Goal: Complete application form

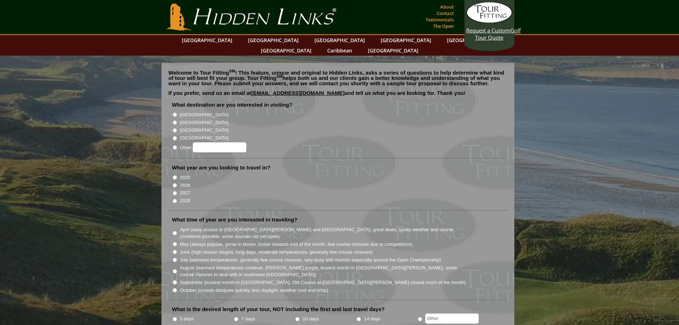
click at [173, 111] on li "[GEOGRAPHIC_DATA]" at bounding box center [340, 115] width 337 height 8
click at [174, 120] on input "[GEOGRAPHIC_DATA]" at bounding box center [175, 122] width 5 height 5
radio input "true"
click at [177, 112] on input "[GEOGRAPHIC_DATA]" at bounding box center [175, 114] width 5 height 5
radio input "true"
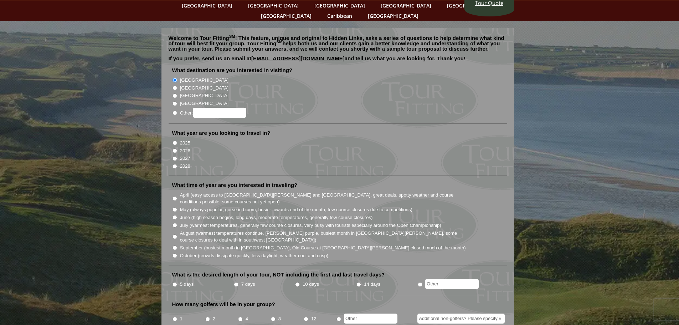
scroll to position [36, 0]
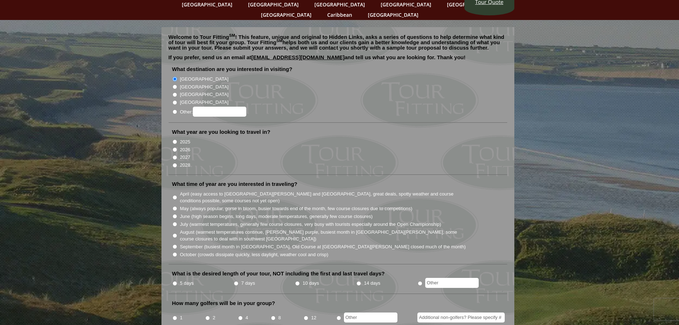
click at [174, 147] on input "2026" at bounding box center [175, 149] width 5 height 5
radio input "true"
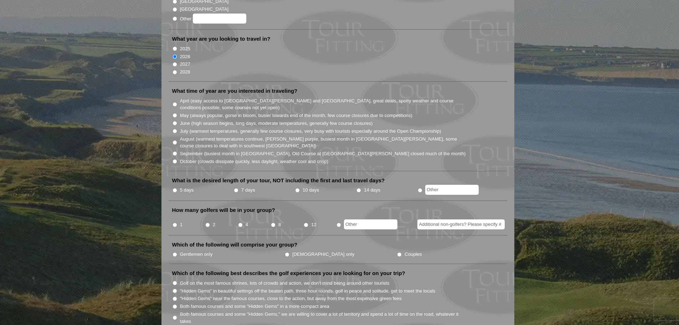
scroll to position [143, 0]
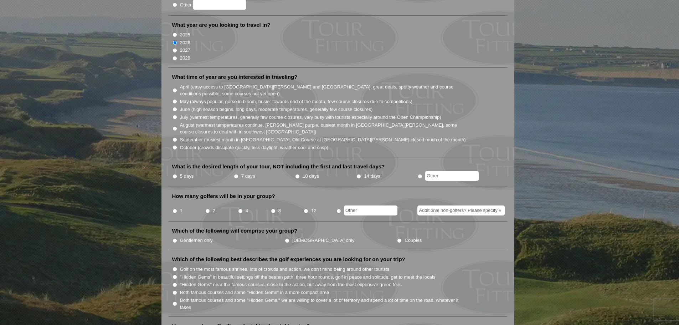
click at [175, 99] on input "May (always popular, gorse in bloom, busier towards end of the month, few cours…" at bounding box center [175, 101] width 5 height 5
radio input "true"
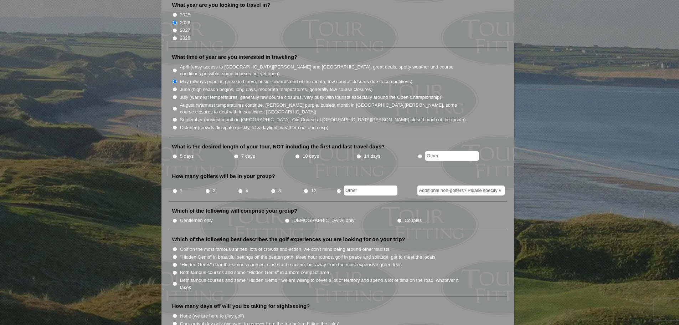
scroll to position [178, 0]
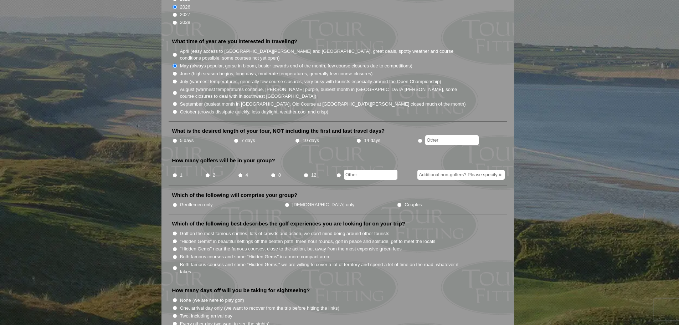
click at [175, 138] on input "5 days" at bounding box center [175, 140] width 5 height 5
radio input "true"
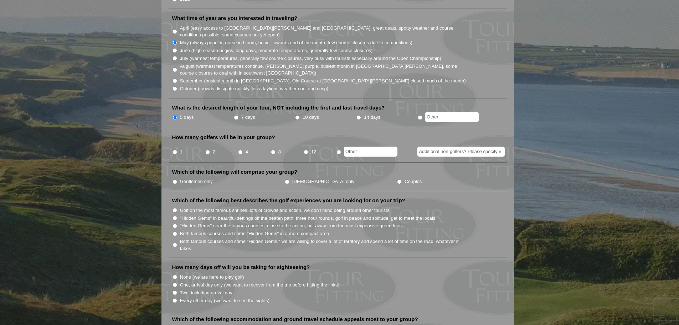
scroll to position [214, 0]
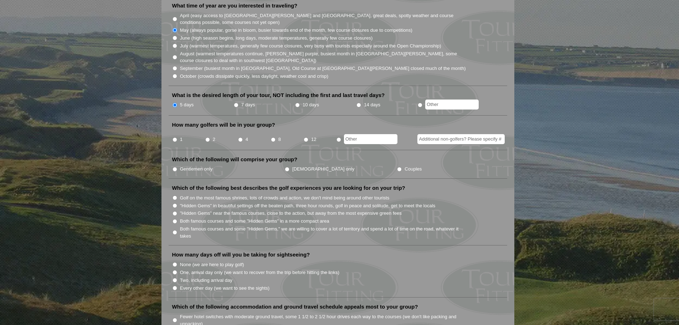
click at [174, 137] on input "1" at bounding box center [175, 139] width 5 height 5
radio input "true"
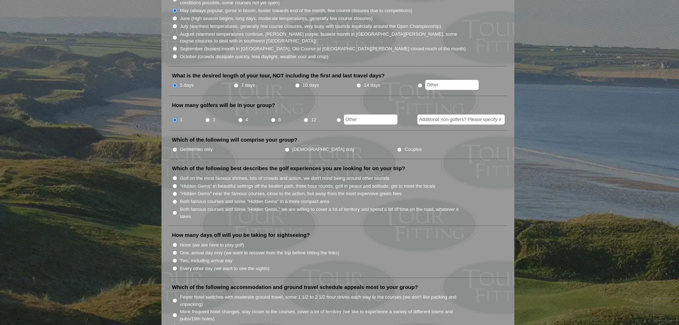
scroll to position [250, 0]
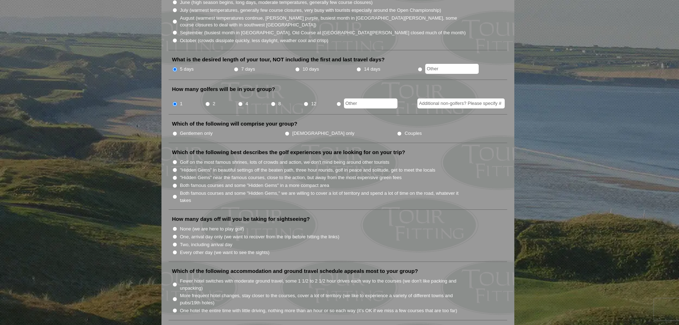
click at [439, 98] on input "Additional non-golfers? Please specify #" at bounding box center [461, 103] width 87 height 10
type input "1"
click at [455, 120] on li "Which of the following will comprise your group? Gentlemen only [DEMOGRAPHIC_DA…" at bounding box center [338, 131] width 339 height 23
click at [173, 131] on input "Gentlemen only" at bounding box center [175, 133] width 5 height 5
radio input "true"
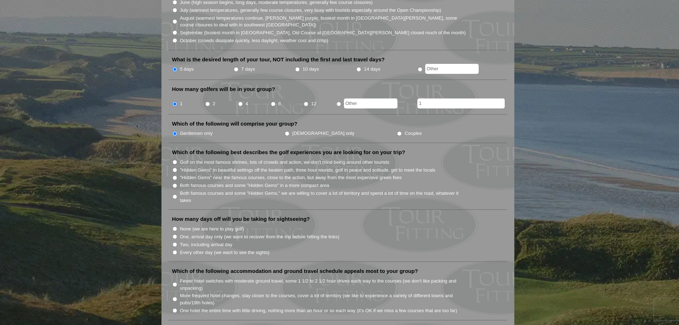
scroll to position [285, 0]
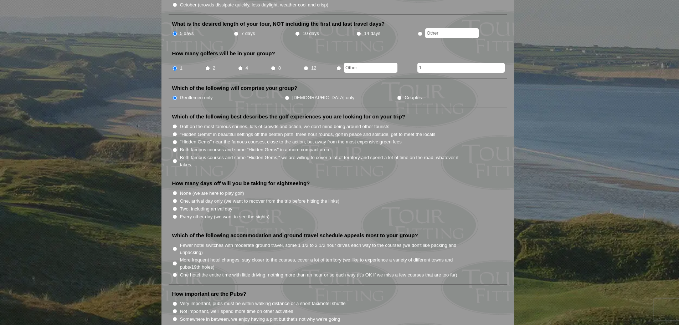
click at [177, 148] on input "Both famous courses and some "Hidden Gems" in a more compact area" at bounding box center [175, 150] width 5 height 5
radio input "true"
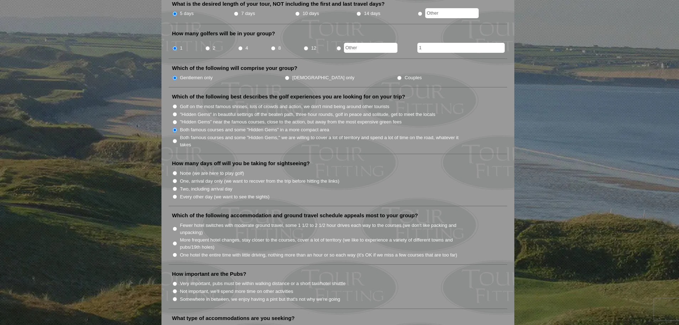
scroll to position [321, 0]
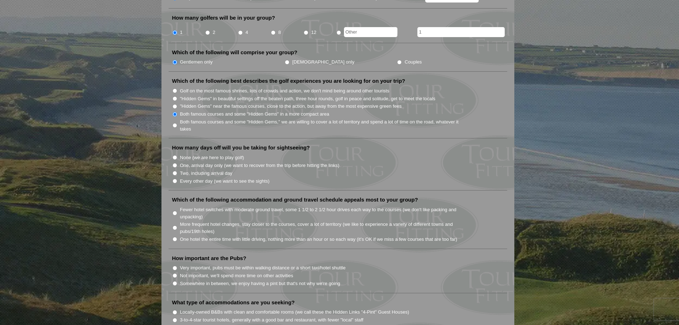
click at [173, 171] on input "Two, including arrival day" at bounding box center [175, 173] width 5 height 5
radio input "true"
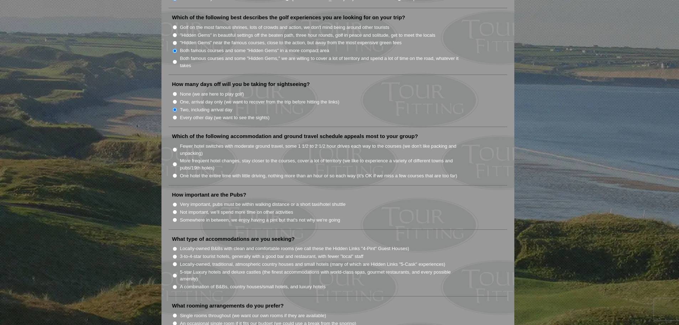
scroll to position [392, 0]
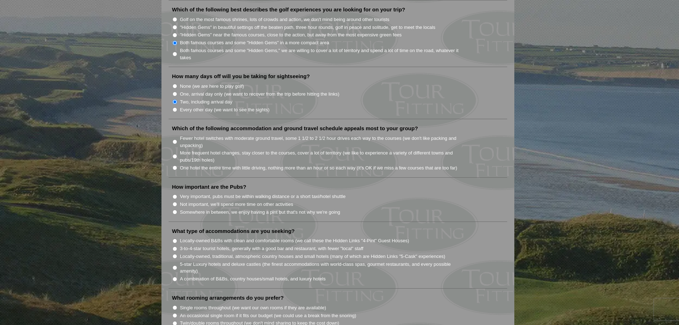
click at [175, 165] on input "One hotel the entire time with little driving, nothing more than an hour or so …" at bounding box center [175, 167] width 5 height 5
radio input "true"
click at [173, 194] on input "Very important, pubs must be within walking distance or a short taxi/hotel shut…" at bounding box center [175, 196] width 5 height 5
radio input "true"
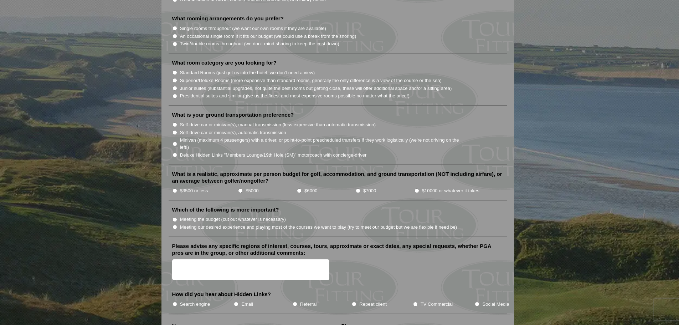
scroll to position [535, 0]
